Goal: Task Accomplishment & Management: Use online tool/utility

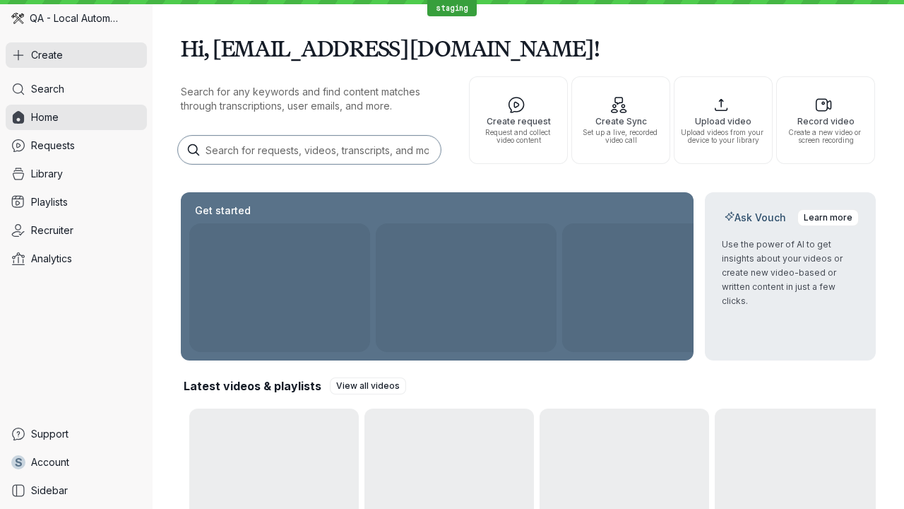
click at [76, 55] on button "Create" at bounding box center [76, 54] width 141 height 25
